Goal: Task Accomplishment & Management: Complete application form

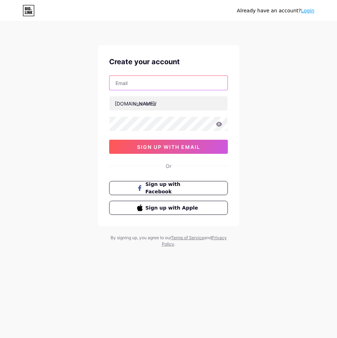
click at [149, 84] on input "text" at bounding box center [169, 83] width 118 height 14
type input "[EMAIL_ADDRESS][DOMAIN_NAME]"
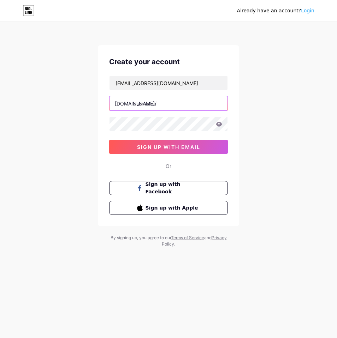
click at [157, 101] on input "text" at bounding box center [169, 103] width 118 height 14
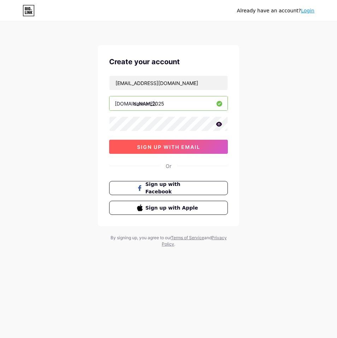
type input "calmun_2025"
click at [167, 146] on span "sign up with email" at bounding box center [168, 147] width 63 height 6
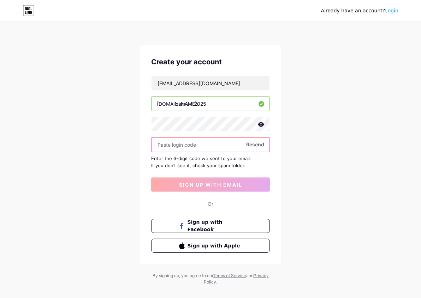
paste input "777141"
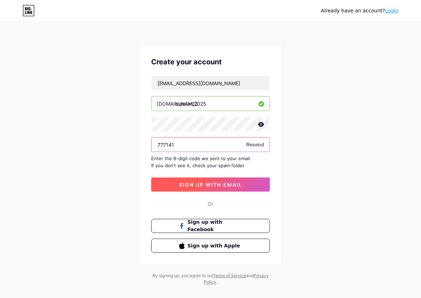
type input "777141"
click at [230, 185] on span "sign up with email" at bounding box center [210, 185] width 63 height 6
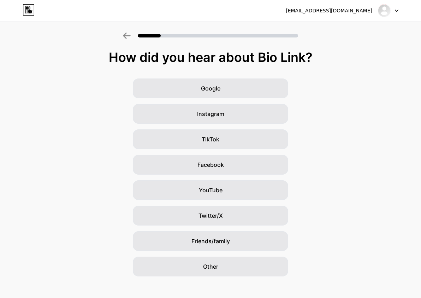
click at [337, 118] on div "Google Instagram TikTok Facebook YouTube Twitter/X Friends/family Other" at bounding box center [210, 177] width 421 height 198
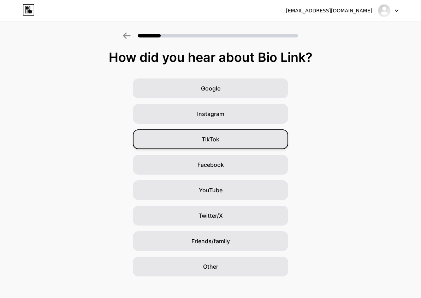
click at [215, 141] on span "TikTok" at bounding box center [211, 139] width 18 height 8
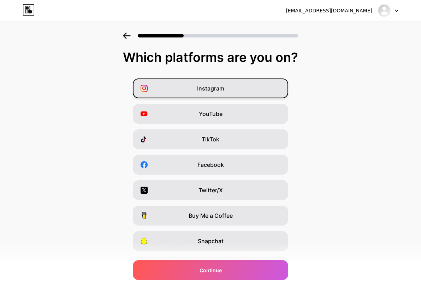
click at [212, 87] on span "Instagram" at bounding box center [210, 88] width 27 height 8
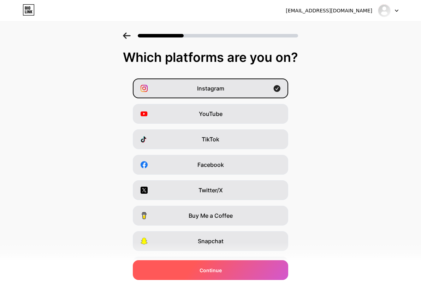
click at [219, 266] on span "Continue" at bounding box center [211, 269] width 22 height 7
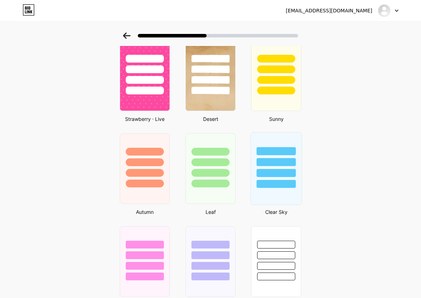
scroll to position [411, 0]
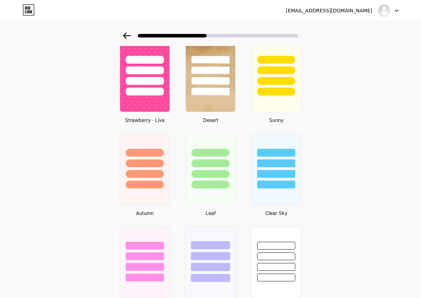
click at [207, 251] on div at bounding box center [210, 253] width 51 height 55
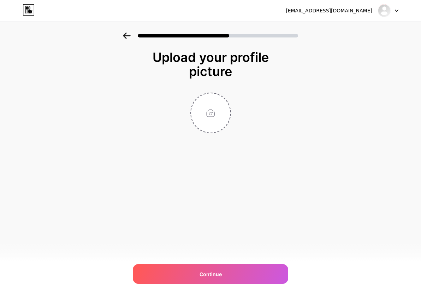
scroll to position [0, 0]
click at [211, 124] on input "file" at bounding box center [210, 112] width 39 height 39
type input "C:\fakepath\IMG_3492.jpg"
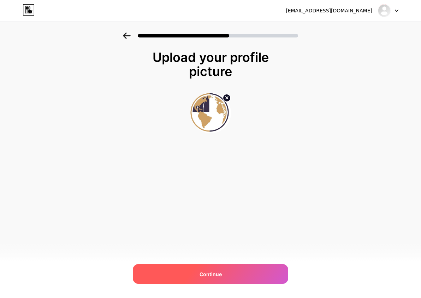
click at [242, 278] on div "Continue" at bounding box center [210, 274] width 155 height 20
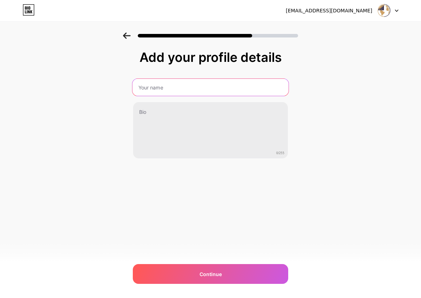
click at [177, 81] on input "text" at bounding box center [210, 87] width 156 height 17
drag, startPoint x: 155, startPoint y: 87, endPoint x: 142, endPoint y: 86, distance: 13.8
click at [142, 86] on input "Calmun_2025" at bounding box center [210, 87] width 156 height 17
type input "CALMUN_2025"
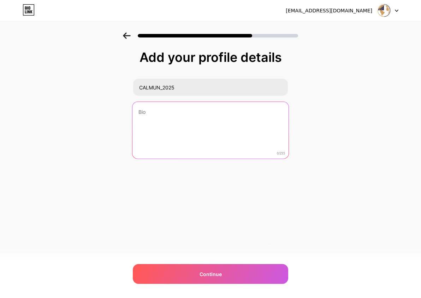
click at [156, 113] on textarea at bounding box center [210, 131] width 156 height 58
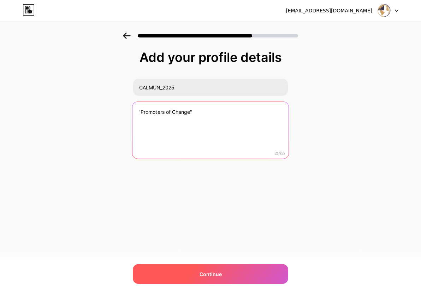
type textarea ""Promoters of Change""
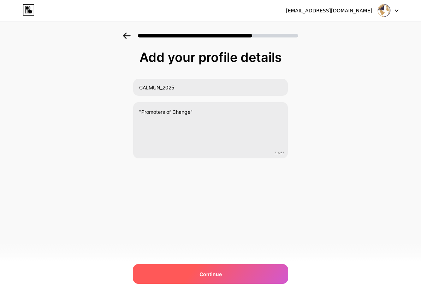
click at [229, 268] on div "Continue" at bounding box center [210, 274] width 155 height 20
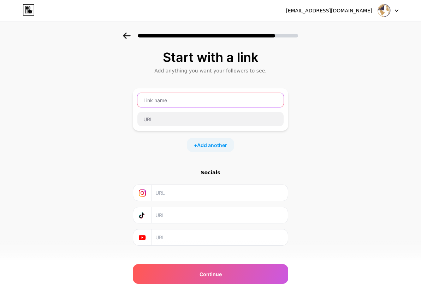
click at [155, 98] on input "text" at bounding box center [210, 100] width 146 height 14
type input "calmunccs_"
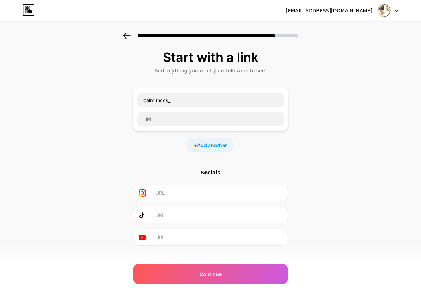
drag, startPoint x: 138, startPoint y: 128, endPoint x: 152, endPoint y: 120, distance: 15.8
click at [138, 128] on div "calmunccs_" at bounding box center [210, 109] width 155 height 42
click at [154, 118] on input "text" at bounding box center [210, 119] width 146 height 14
click at [167, 189] on input "text" at bounding box center [219, 193] width 128 height 16
click at [202, 284] on div "[EMAIL_ADDRESS][DOMAIN_NAME] Logout Link Copied Start with a link Add anything …" at bounding box center [210, 154] width 421 height 309
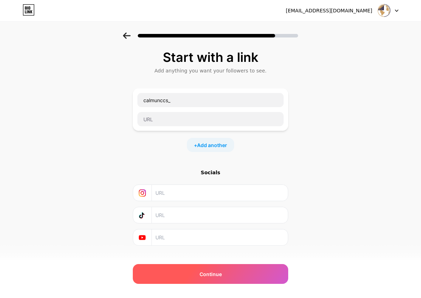
click at [207, 274] on span "Continue" at bounding box center [211, 273] width 22 height 7
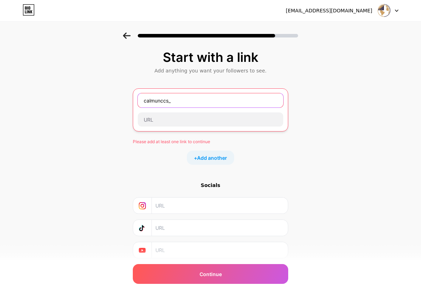
drag, startPoint x: 125, startPoint y: 101, endPoint x: 109, endPoint y: 99, distance: 16.0
click at [109, 99] on div "Start with a link Add anything you want your followers to see. calmunccs_ Pleas…" at bounding box center [210, 162] width 421 height 261
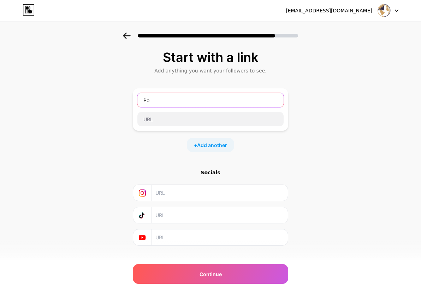
type input "P"
type input "INSCRIPCIONES DELEGADOS EXTERNOS"
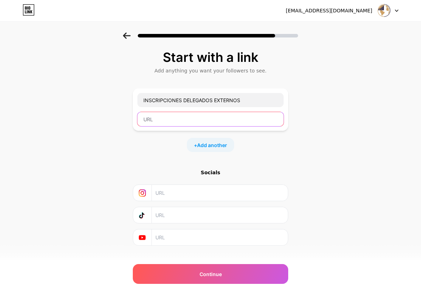
click at [165, 120] on input "text" at bounding box center [210, 119] width 146 height 14
paste input "[URL][DOMAIN_NAME]"
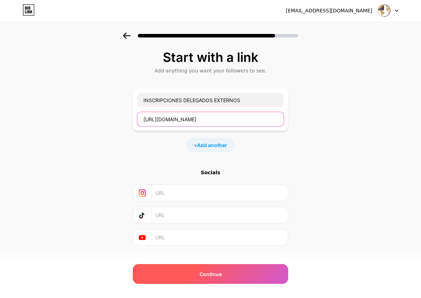
type input "[URL][DOMAIN_NAME]"
click at [217, 269] on div "Continue" at bounding box center [210, 274] width 155 height 20
click at [214, 274] on span "Continue" at bounding box center [211, 273] width 22 height 7
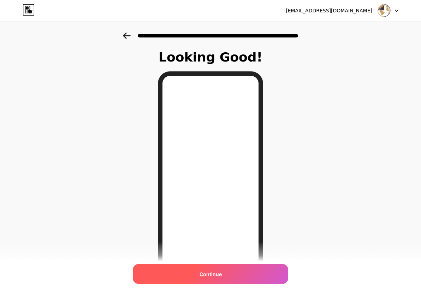
click at [214, 277] on span "Continue" at bounding box center [211, 273] width 22 height 7
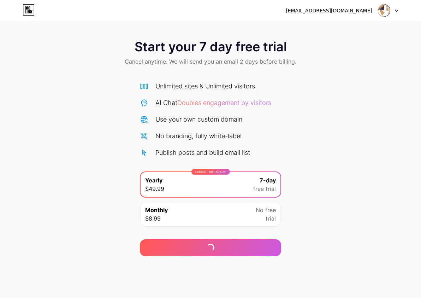
click at [103, 202] on div "Start your 7 day free trial Cancel anytime. We will send you an email 2 days be…" at bounding box center [210, 144] width 421 height 224
